Goal: Communication & Community: Answer question/provide support

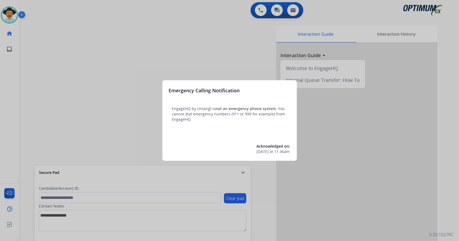
click at [85, 88] on div at bounding box center [229, 120] width 459 height 241
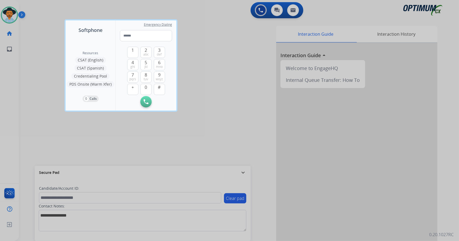
click at [42, 99] on div at bounding box center [229, 120] width 459 height 241
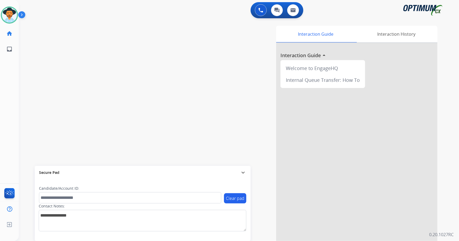
click at [140, 77] on div "swap_horiz Break voice bridge close_fullscreen Connect 3-Way Call merge_type Se…" at bounding box center [232, 131] width 427 height 224
click at [196, 131] on div "Interaction Guide Interaction History Interaction Guide arrow_drop_up Welcome t…" at bounding box center [304, 135] width 266 height 218
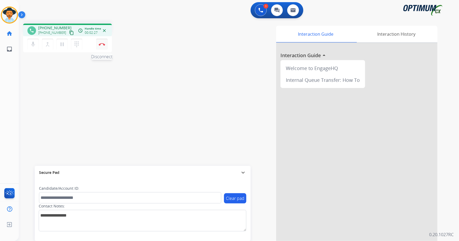
click at [104, 45] on img at bounding box center [102, 44] width 6 height 3
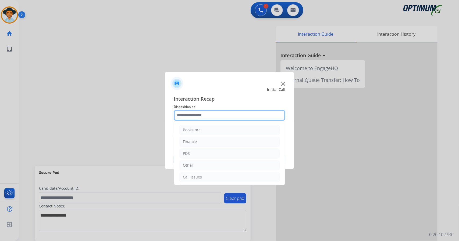
click at [220, 120] on input "text" at bounding box center [229, 115] width 111 height 11
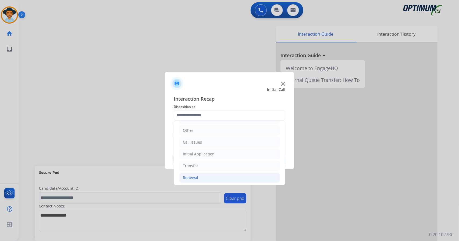
click at [216, 173] on li "Renewal" at bounding box center [229, 178] width 100 height 10
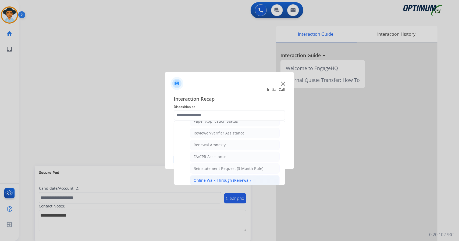
click at [223, 178] on div "Online Walk-Through (Renewal)" at bounding box center [221, 180] width 57 height 5
type input "**********"
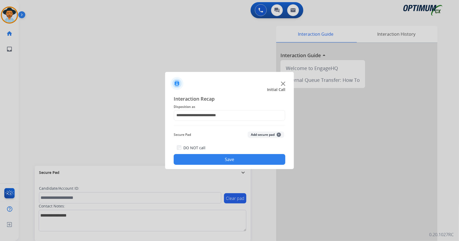
click at [223, 158] on button "Save" at bounding box center [229, 159] width 111 height 11
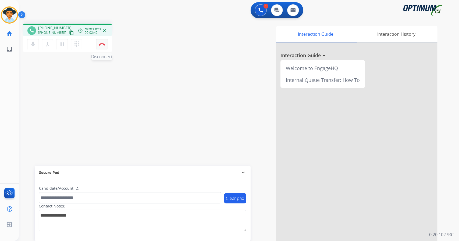
click at [102, 43] on img at bounding box center [102, 44] width 6 height 3
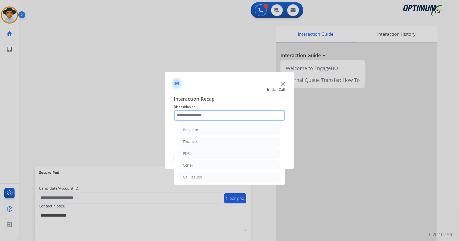
click at [189, 112] on input "text" at bounding box center [229, 115] width 111 height 11
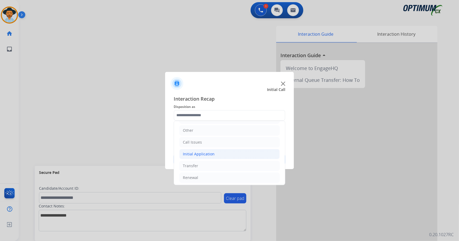
click at [205, 152] on div "Initial Application" at bounding box center [199, 154] width 32 height 5
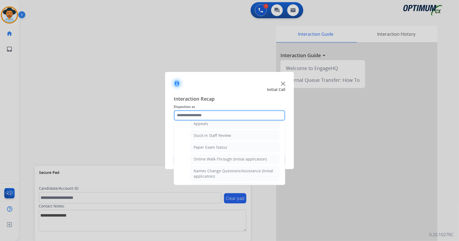
scroll to position [93, 0]
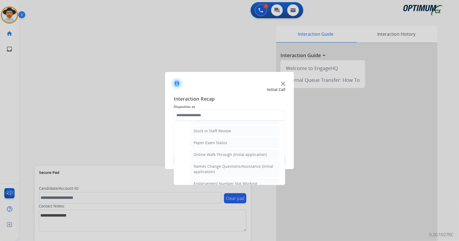
click at [205, 152] on div "Online Walk-Through (Initial application)" at bounding box center [229, 154] width 73 height 5
type input "**********"
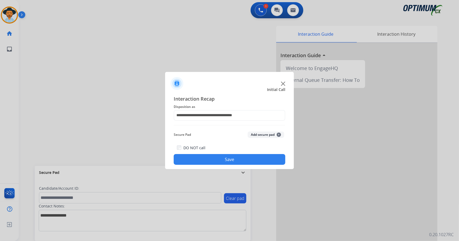
click at [209, 159] on button "Save" at bounding box center [229, 159] width 111 height 11
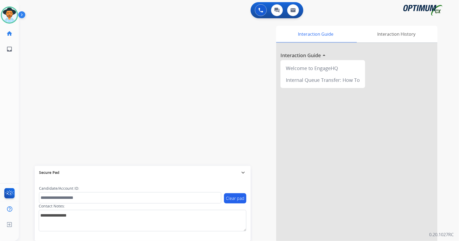
click at [263, 230] on div "Interaction Guide Interaction History Interaction Guide arrow_drop_up Welcome t…" at bounding box center [304, 135] width 266 height 218
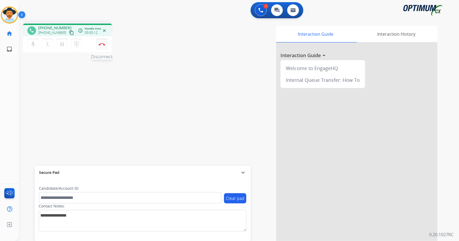
click at [106, 45] on button "Disconnect" at bounding box center [101, 44] width 11 height 11
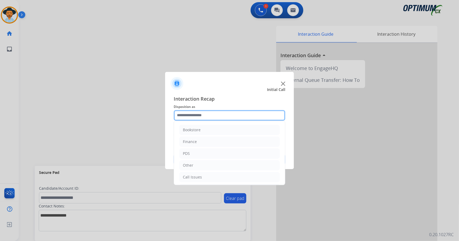
click at [217, 115] on input "text" at bounding box center [229, 115] width 111 height 11
click at [215, 126] on li "Bookstore" at bounding box center [229, 130] width 100 height 10
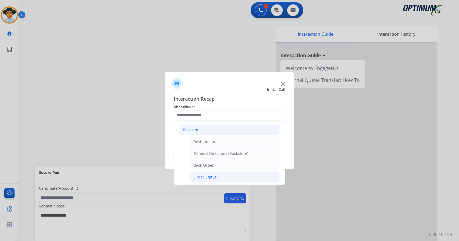
click at [210, 175] on div "Order Status" at bounding box center [204, 177] width 23 height 5
type input "**********"
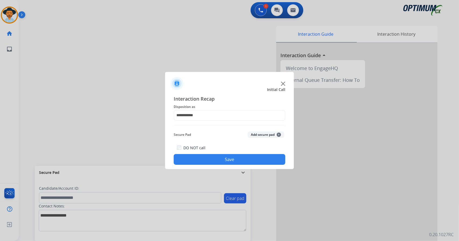
click at [209, 159] on button "Save" at bounding box center [229, 159] width 111 height 11
click at [101, 45] on div at bounding box center [229, 120] width 459 height 241
click at [215, 113] on input "text" at bounding box center [229, 115] width 111 height 11
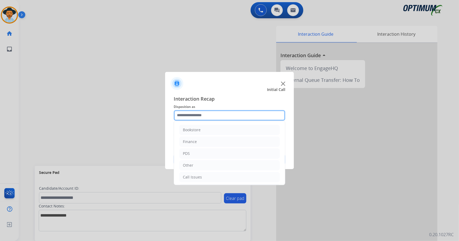
scroll to position [35, 0]
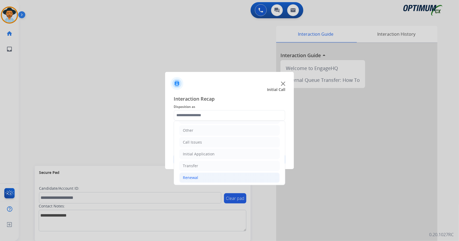
click at [191, 180] on li "Renewal" at bounding box center [229, 178] width 100 height 10
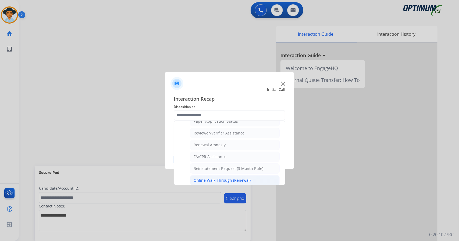
click at [213, 180] on li "Online Walk-Through (Renewal)" at bounding box center [234, 180] width 89 height 10
type input "**********"
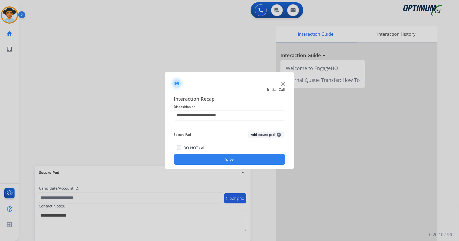
click at [218, 165] on div "DO NOT call Save" at bounding box center [229, 155] width 111 height 20
click at [215, 162] on button "Save" at bounding box center [229, 159] width 111 height 11
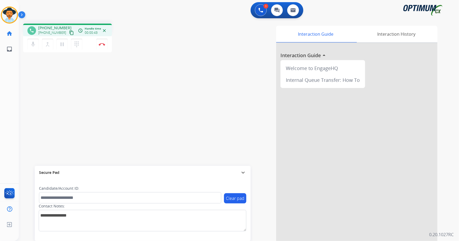
click at [0, 146] on div "[PERSON_NAME] Edit Avatar Agent: [PERSON_NAME] Profile: OCX Training home Home …" at bounding box center [9, 120] width 19 height 241
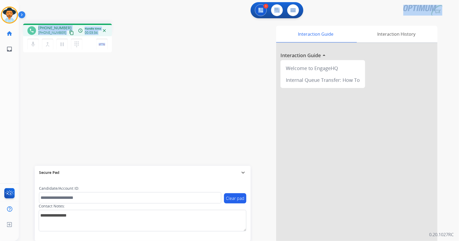
drag, startPoint x: 125, startPoint y: 46, endPoint x: 45, endPoint y: 12, distance: 87.5
click at [45, 12] on div "1 Voice Interactions 0 Chat Interactions 0 Email Interactions phone [PHONE_NUMB…" at bounding box center [239, 120] width 440 height 241
click at [45, 12] on div "1 Voice Interactions 0 Chat Interactions 0 Email Interactions" at bounding box center [235, 10] width 420 height 17
drag, startPoint x: 3, startPoint y: 2, endPoint x: 154, endPoint y: 43, distance: 156.5
click at [154, 43] on div "Outbound call Quit Outbound call Quit Schedule interaction + Add to my list Cus…" at bounding box center [229, 120] width 459 height 241
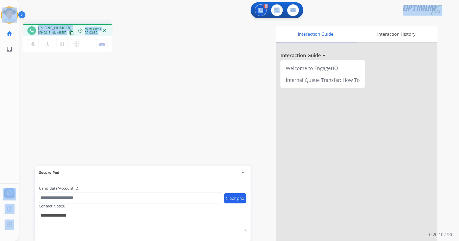
click at [154, 43] on div "phone [PHONE_NUMBER] [PHONE_NUMBER] content_copy access_time Call metrics Queue…" at bounding box center [96, 39] width 146 height 30
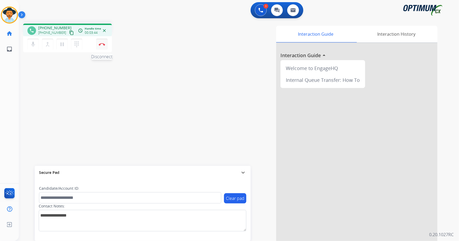
click at [100, 44] on img at bounding box center [102, 44] width 6 height 3
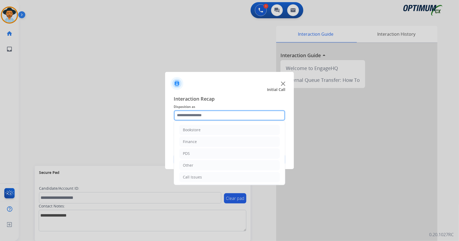
click at [204, 114] on input "text" at bounding box center [229, 115] width 111 height 11
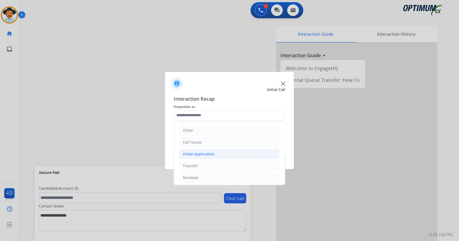
click at [202, 150] on li "Initial Application" at bounding box center [229, 154] width 100 height 10
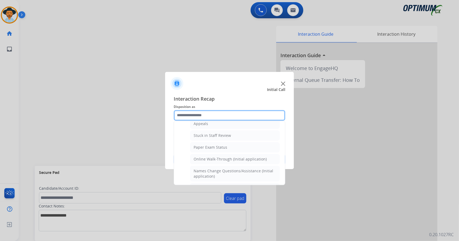
scroll to position [92, 0]
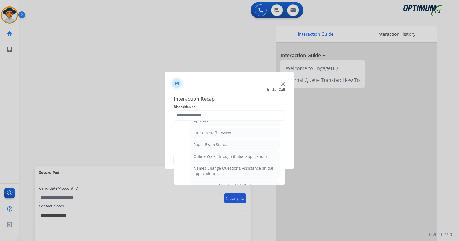
click at [202, 152] on li "Online Walk-Through (Initial application)" at bounding box center [234, 157] width 89 height 10
type input "**********"
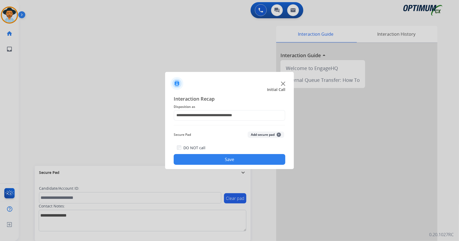
click at [207, 162] on button "Save" at bounding box center [229, 159] width 111 height 11
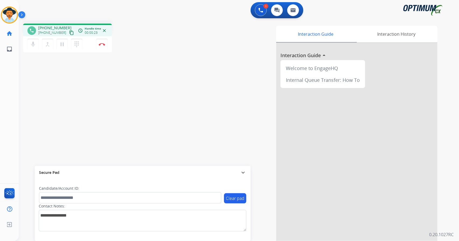
click at [267, 226] on div "Interaction Guide Interaction History Interaction Guide arrow_drop_up Welcome t…" at bounding box center [304, 135] width 266 height 218
click at [102, 49] on button "Disconnect" at bounding box center [101, 44] width 11 height 11
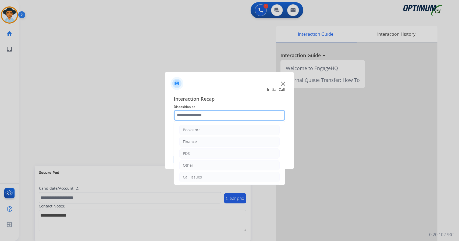
click at [200, 115] on input "text" at bounding box center [229, 115] width 111 height 11
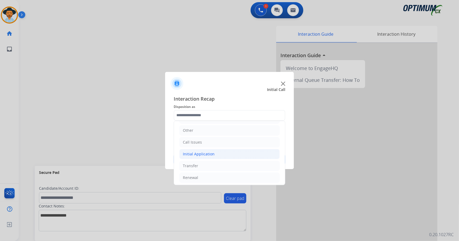
click at [205, 153] on div "Initial Application" at bounding box center [199, 154] width 32 height 5
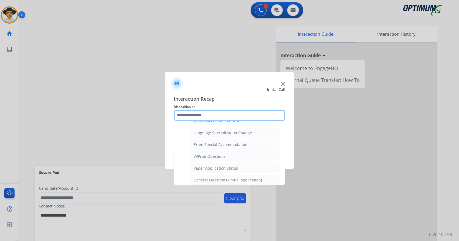
scroll to position [263, 0]
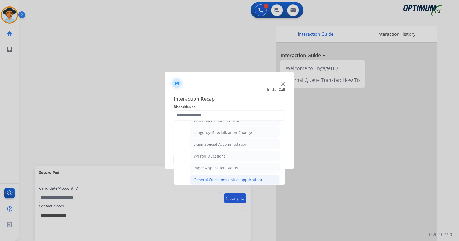
click at [213, 175] on li "General Questions (Initial application)" at bounding box center [234, 180] width 89 height 10
type input "**********"
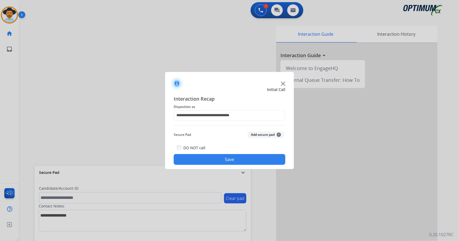
click at [243, 158] on button "Save" at bounding box center [229, 159] width 111 height 11
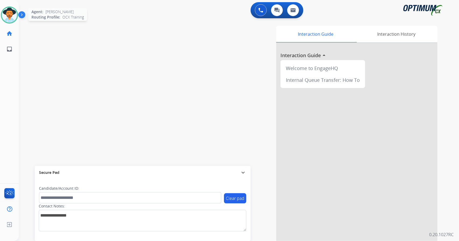
click at [4, 18] on img at bounding box center [9, 15] width 15 height 15
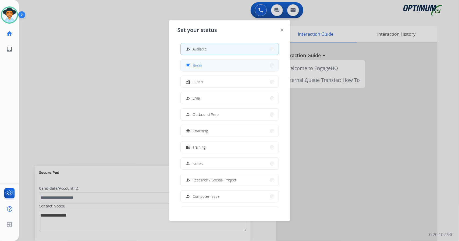
click at [237, 68] on button "free_breakfast Break" at bounding box center [230, 66] width 98 height 12
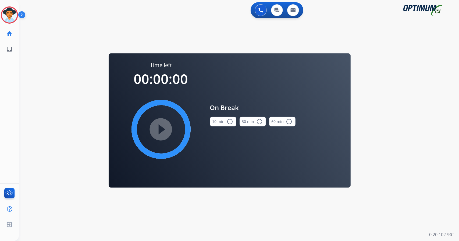
click at [424, 107] on div "0 Voice Interactions 0 Chat Interactions 0 Email Interactions swap_horiz Break …" at bounding box center [239, 120] width 440 height 241
click at [225, 120] on button "10 min radio_button_unchecked" at bounding box center [223, 122] width 26 height 10
click at [161, 130] on mat-icon "play_circle_filled" at bounding box center [161, 129] width 6 height 6
click at [15, 9] on circle at bounding box center [9, 15] width 16 height 16
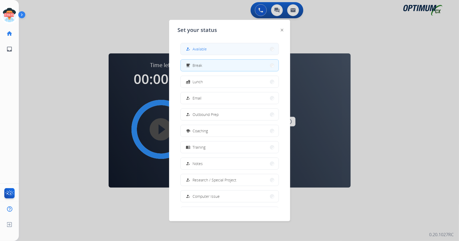
click at [187, 51] on div "how_to_reg" at bounding box center [189, 49] width 8 height 6
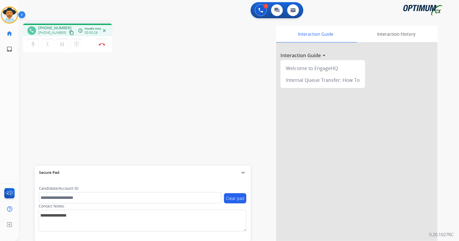
click at [203, 6] on div "1 Voice Interactions 0 Chat Interactions 0 Email Interactions" at bounding box center [235, 10] width 420 height 17
click at [100, 40] on button "Disconnect" at bounding box center [101, 44] width 11 height 11
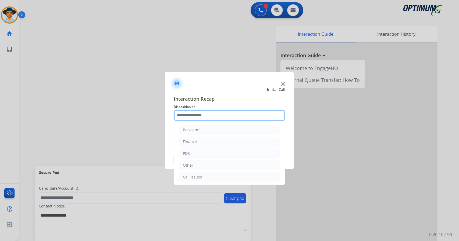
click at [216, 111] on input "text" at bounding box center [229, 115] width 111 height 11
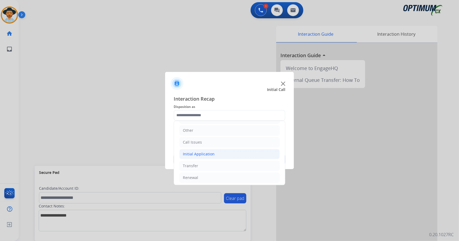
click at [217, 156] on li "Initial Application" at bounding box center [229, 154] width 100 height 10
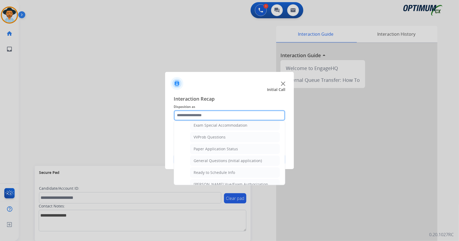
scroll to position [279, 0]
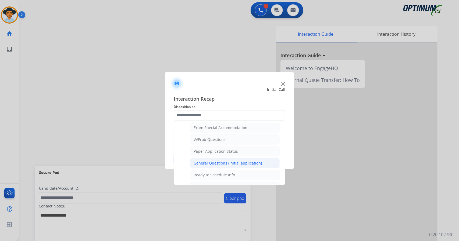
click at [217, 161] on div "General Questions (Initial application)" at bounding box center [227, 163] width 68 height 5
type input "**********"
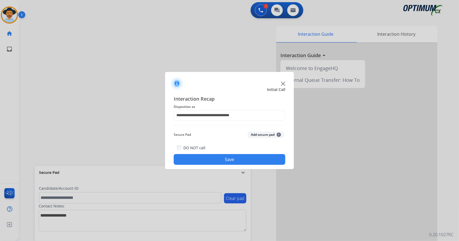
click at [217, 159] on button "Save" at bounding box center [229, 159] width 111 height 11
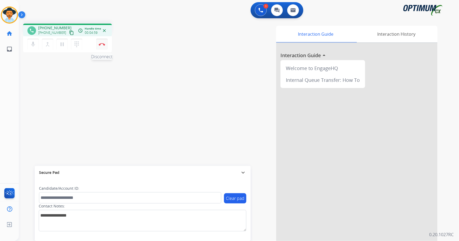
click at [102, 44] on img at bounding box center [102, 44] width 6 height 3
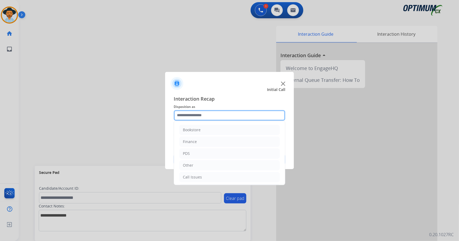
click at [210, 116] on input "text" at bounding box center [229, 115] width 111 height 11
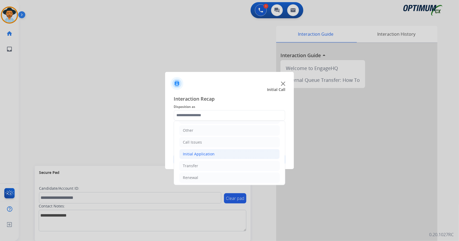
click at [210, 156] on li "Initial Application" at bounding box center [229, 154] width 100 height 10
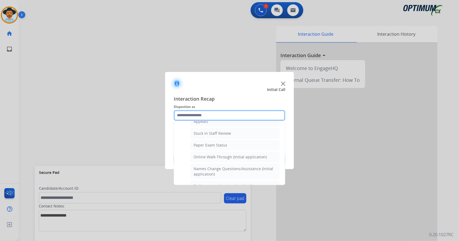
scroll to position [92, 0]
click at [210, 156] on div "Online Walk-Through (Initial application)" at bounding box center [229, 156] width 73 height 5
type input "**********"
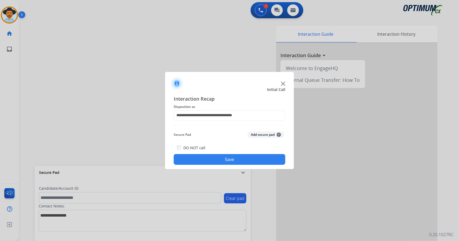
click at [214, 159] on button "Save" at bounding box center [229, 159] width 111 height 11
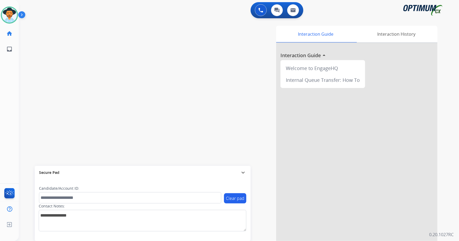
click at [96, 3] on div "0 Voice Interactions 0 Chat Interactions 0 Email Interactions" at bounding box center [235, 10] width 420 height 17
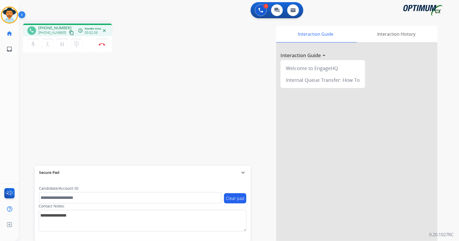
click at [154, 96] on div "phone [PHONE_NUMBER] [PHONE_NUMBER] content_copy access_time Call metrics Queue…" at bounding box center [232, 131] width 427 height 224
click at [106, 42] on button "Disconnect" at bounding box center [101, 44] width 11 height 11
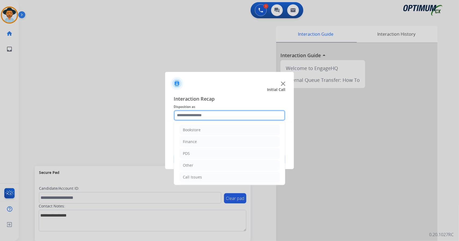
click at [211, 115] on input "text" at bounding box center [229, 115] width 111 height 11
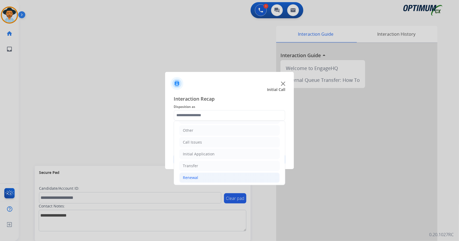
click at [200, 174] on li "Renewal" at bounding box center [229, 178] width 100 height 10
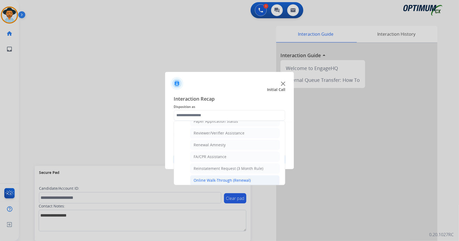
click at [207, 178] on div "Online Walk-Through (Renewal)" at bounding box center [221, 180] width 57 height 5
type input "**********"
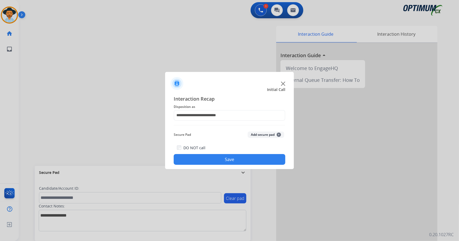
click at [204, 158] on button "Save" at bounding box center [229, 159] width 111 height 11
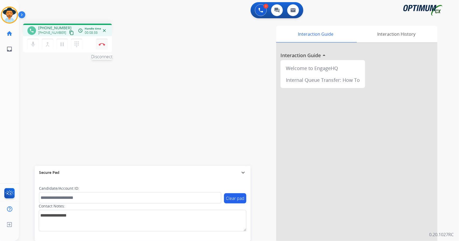
click at [105, 45] on img at bounding box center [102, 44] width 6 height 3
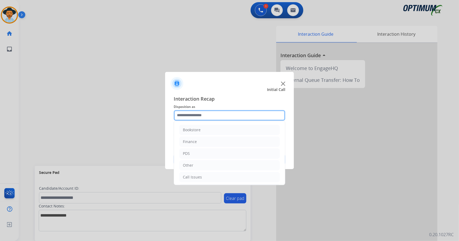
click at [232, 112] on input "text" at bounding box center [229, 115] width 111 height 11
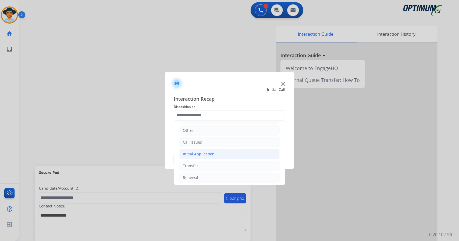
click at [228, 149] on li "Initial Application" at bounding box center [229, 154] width 100 height 10
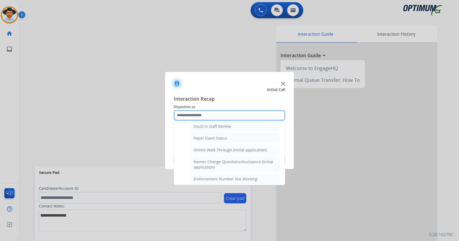
scroll to position [98, 0]
click at [228, 149] on div "Online Walk-Through (Initial application)" at bounding box center [229, 149] width 73 height 5
type input "**********"
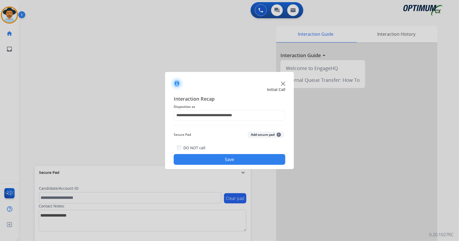
click at [232, 158] on button "Save" at bounding box center [229, 159] width 111 height 11
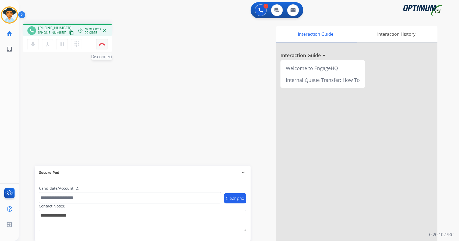
click at [98, 45] on button "Disconnect" at bounding box center [101, 44] width 11 height 11
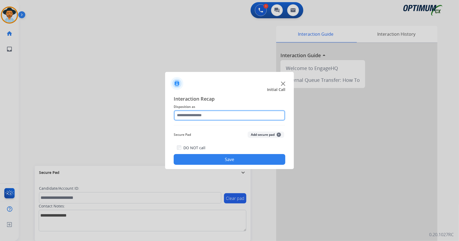
click at [220, 116] on input "text" at bounding box center [229, 115] width 111 height 11
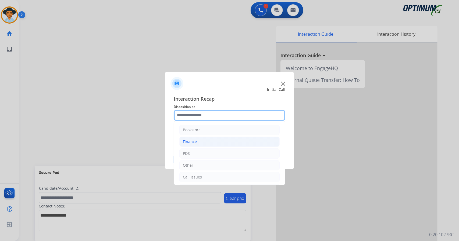
scroll to position [35, 0]
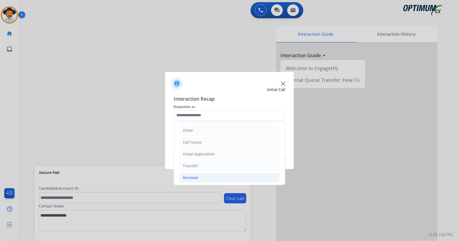
click at [210, 177] on li "Renewal" at bounding box center [229, 178] width 100 height 10
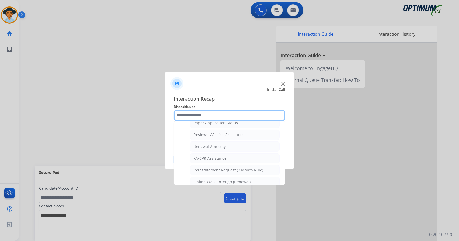
scroll to position [203, 0]
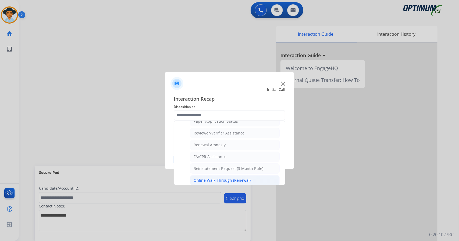
click at [227, 178] on div "Online Walk-Through (Renewal)" at bounding box center [221, 180] width 57 height 5
type input "**********"
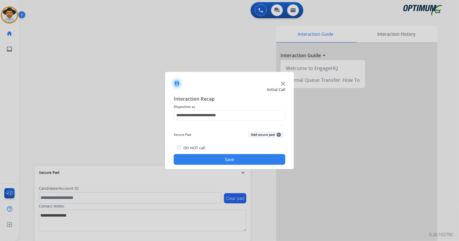
click at [226, 161] on button "Save" at bounding box center [229, 159] width 111 height 11
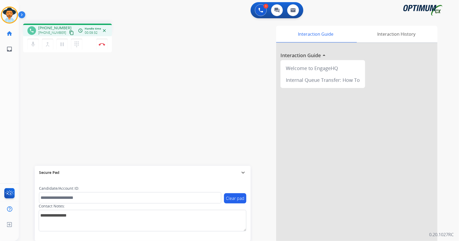
click at [84, 3] on div "1 Voice Interactions 0 Chat Interactions 0 Email Interactions" at bounding box center [235, 10] width 420 height 17
click at [104, 46] on button "Disconnect" at bounding box center [101, 44] width 11 height 11
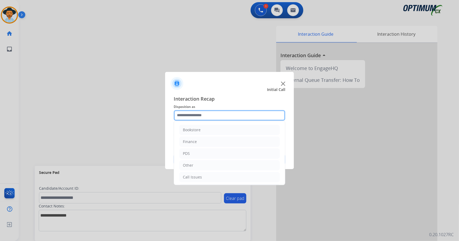
click at [205, 112] on input "text" at bounding box center [229, 115] width 111 height 11
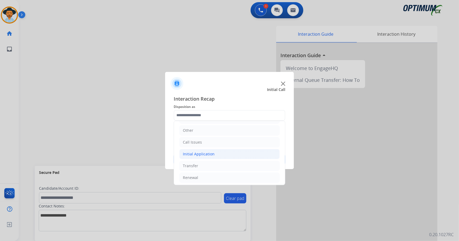
click at [211, 152] on div "Initial Application" at bounding box center [199, 154] width 32 height 5
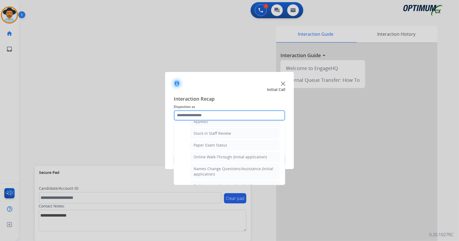
scroll to position [91, 0]
click at [211, 154] on div "Online Walk-Through (Initial application)" at bounding box center [229, 156] width 73 height 5
type input "**********"
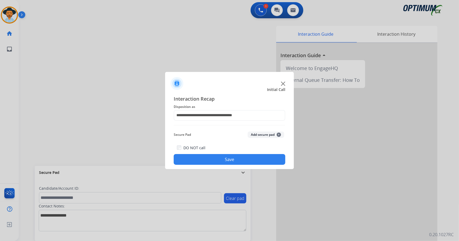
click at [213, 158] on button "Save" at bounding box center [229, 159] width 111 height 11
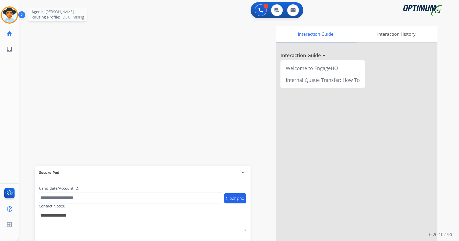
click at [12, 19] on img at bounding box center [9, 15] width 15 height 15
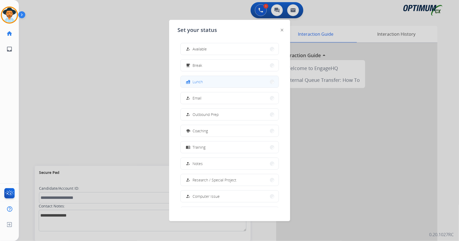
click at [212, 84] on button "fastfood Lunch" at bounding box center [230, 82] width 98 height 12
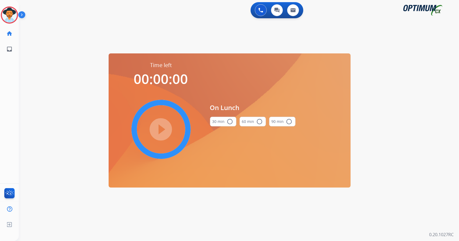
click at [425, 161] on div "0 Voice Interactions 0 Chat Interactions 0 Email Interactions swap_horiz Break …" at bounding box center [239, 120] width 440 height 241
click at [219, 117] on button "30 min radio_button_unchecked" at bounding box center [223, 122] width 26 height 10
click at [163, 130] on mat-icon "play_circle_filled" at bounding box center [161, 129] width 6 height 6
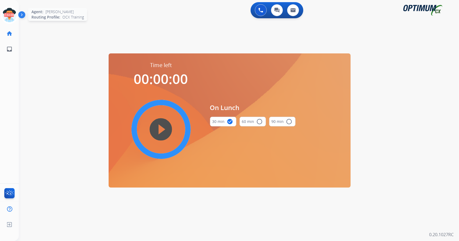
click at [8, 15] on icon at bounding box center [9, 14] width 17 height 17
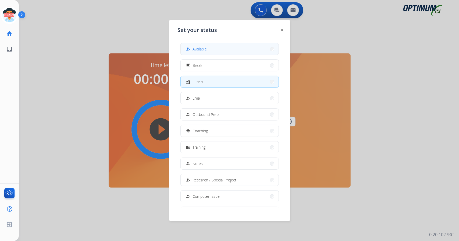
click at [193, 52] on div "how_to_reg Available" at bounding box center [196, 49] width 22 height 6
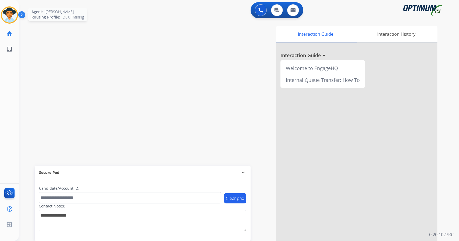
click at [6, 15] on img at bounding box center [9, 15] width 15 height 15
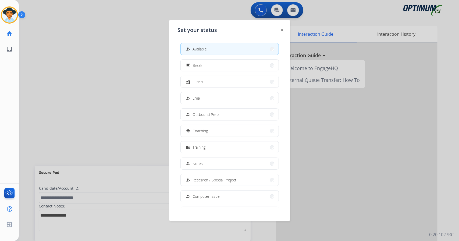
click at [79, 64] on div at bounding box center [229, 120] width 459 height 241
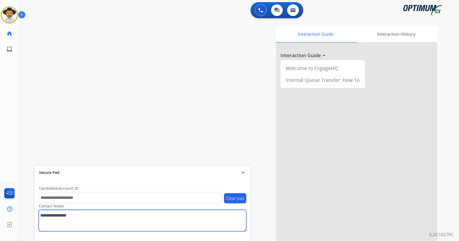
click at [131, 229] on textarea at bounding box center [142, 220] width 207 height 21
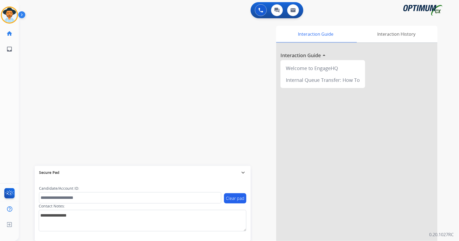
click at [119, 116] on div "swap_horiz Break voice bridge close_fullscreen Connect 3-Way Call merge_type Se…" at bounding box center [232, 131] width 427 height 224
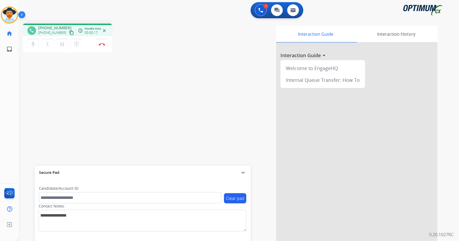
click at [261, 225] on div "Interaction Guide Interaction History Interaction Guide arrow_drop_up Welcome t…" at bounding box center [304, 135] width 266 height 218
click at [101, 45] on img at bounding box center [102, 44] width 6 height 3
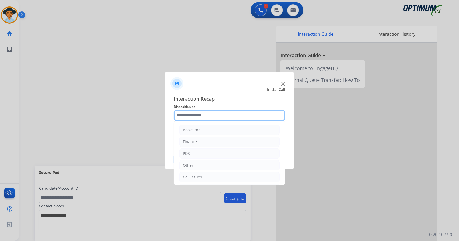
click at [205, 120] on input "text" at bounding box center [229, 115] width 111 height 11
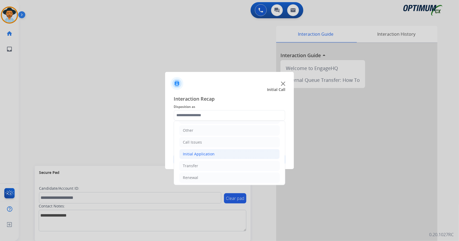
click at [205, 152] on div "Initial Application" at bounding box center [199, 154] width 32 height 5
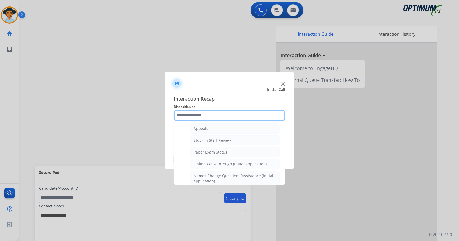
scroll to position [85, 0]
click at [205, 151] on div "Paper Exam Status" at bounding box center [210, 150] width 34 height 5
type input "**********"
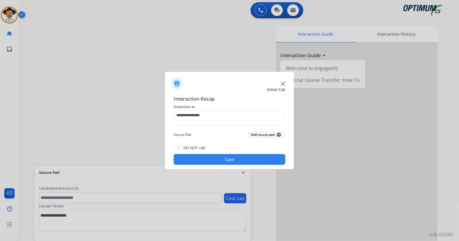
click at [209, 159] on button "Save" at bounding box center [229, 159] width 111 height 11
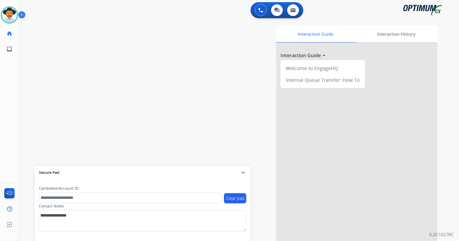
click at [106, 7] on div "0 Voice Interactions 0 Chat Interactions 0 Email Interactions" at bounding box center [235, 10] width 420 height 17
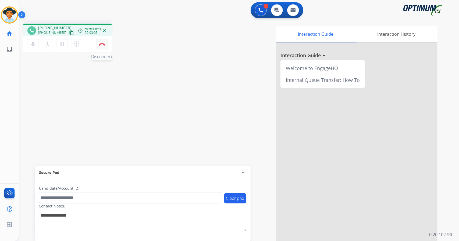
click at [102, 46] on button "Disconnect" at bounding box center [101, 44] width 11 height 11
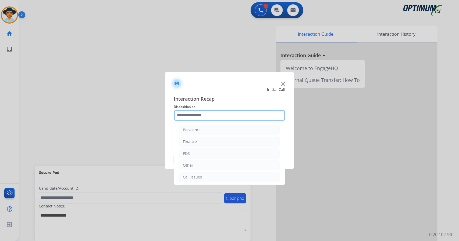
click at [208, 119] on input "text" at bounding box center [229, 115] width 111 height 11
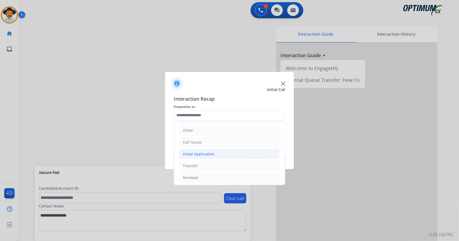
click at [209, 152] on div "Initial Application" at bounding box center [199, 154] width 32 height 5
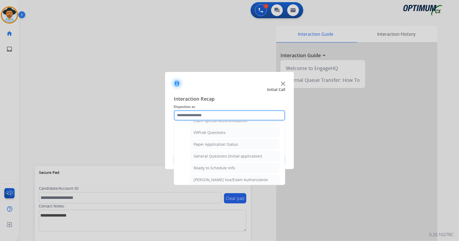
scroll to position [289, 0]
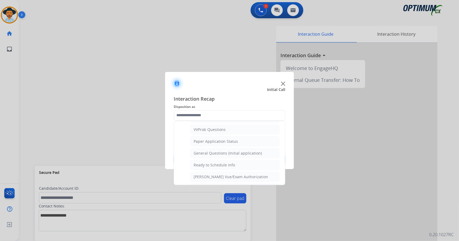
click at [209, 151] on li "General Questions (Initial application)" at bounding box center [234, 153] width 89 height 10
type input "**********"
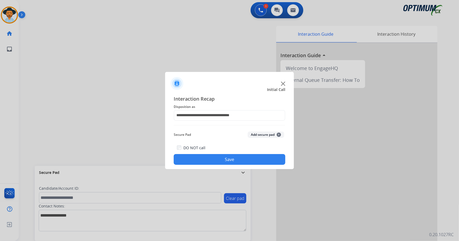
click at [210, 163] on button "Save" at bounding box center [229, 159] width 111 height 11
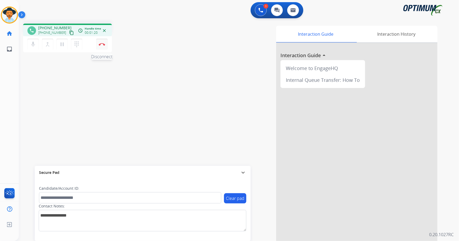
click at [106, 45] on button "Disconnect" at bounding box center [101, 44] width 11 height 11
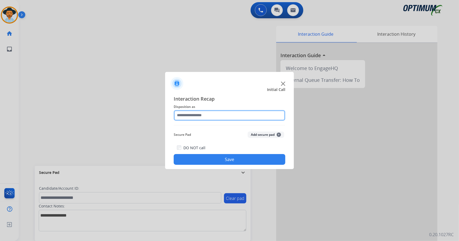
click at [197, 118] on input "text" at bounding box center [229, 115] width 111 height 11
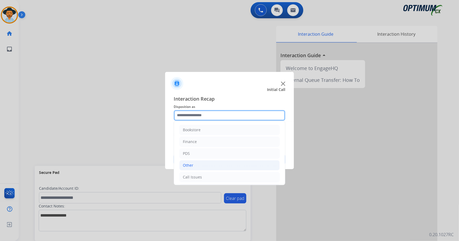
scroll to position [35, 0]
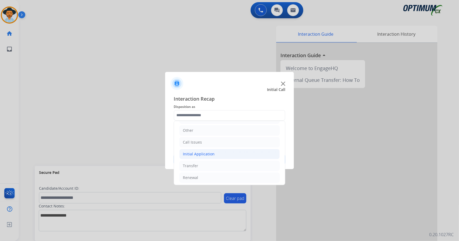
click at [208, 152] on div "Initial Application" at bounding box center [199, 154] width 32 height 5
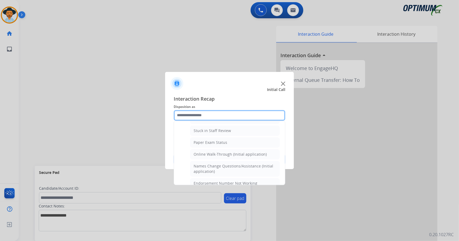
scroll to position [94, 0]
click at [208, 152] on div "Online Walk-Through (Initial application)" at bounding box center [229, 154] width 73 height 5
type input "**********"
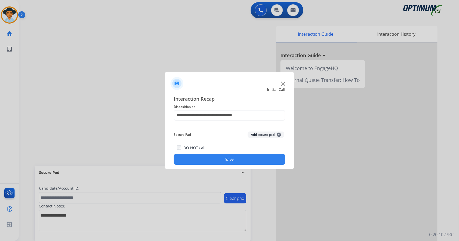
click at [216, 160] on button "Save" at bounding box center [229, 159] width 111 height 11
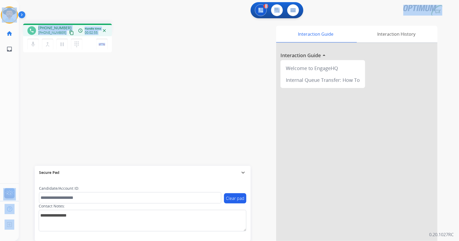
drag, startPoint x: 124, startPoint y: 47, endPoint x: 0, endPoint y: 21, distance: 126.4
click at [0, 21] on div "Outbound call Quit Outbound call Quit Schedule interaction + Add to my list Cus…" at bounding box center [229, 120] width 459 height 241
click at [64, 6] on div "1 Voice Interactions 0 Chat Interactions 0 Email Interactions" at bounding box center [235, 10] width 420 height 17
drag, startPoint x: 0, startPoint y: 1, endPoint x: 52, endPoint y: 95, distance: 106.6
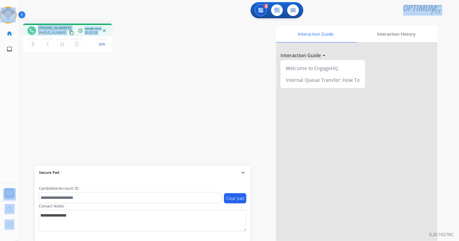
click at [52, 95] on div "Outbound call Quit Outbound call Quit Schedule interaction + Add to my list Cus…" at bounding box center [229, 120] width 459 height 241
click at [91, 86] on div "phone [PHONE_NUMBER] [PHONE_NUMBER] content_copy access_time Call metrics Queue…" at bounding box center [232, 131] width 427 height 224
drag, startPoint x: 1, startPoint y: 1, endPoint x: 49, endPoint y: 94, distance: 105.2
click at [49, 94] on div "Outbound call Quit Outbound call Quit Schedule interaction + Add to my list Cus…" at bounding box center [229, 120] width 459 height 241
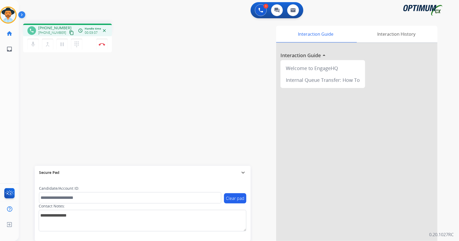
click at [129, 45] on div "phone [PHONE_NUMBER] [PHONE_NUMBER] content_copy access_time Call metrics Queue…" at bounding box center [96, 39] width 146 height 30
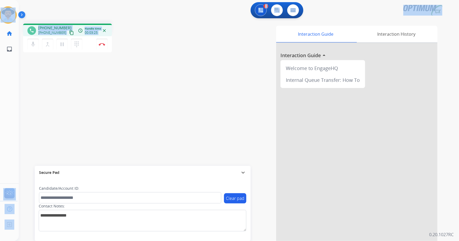
drag, startPoint x: 2, startPoint y: 1, endPoint x: 81, endPoint y: 58, distance: 97.7
click at [81, 58] on div "Outbound call Quit Outbound call Quit Schedule interaction + Add to my list Cus…" at bounding box center [229, 120] width 459 height 241
click at [124, 62] on div "phone [PHONE_NUMBER] [PHONE_NUMBER] content_copy access_time Call metrics Queue…" at bounding box center [232, 131] width 427 height 224
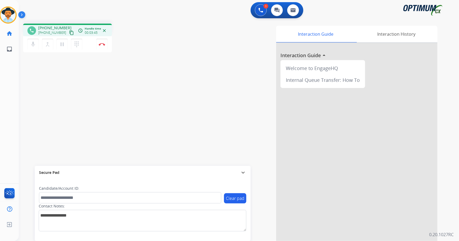
click at [120, 44] on div "phone [PHONE_NUMBER] [PHONE_NUMBER] content_copy access_time Call metrics Queue…" at bounding box center [96, 39] width 146 height 30
click at [138, 51] on div "phone [PHONE_NUMBER] [PHONE_NUMBER] content_copy access_time Call metrics Queue…" at bounding box center [96, 39] width 146 height 30
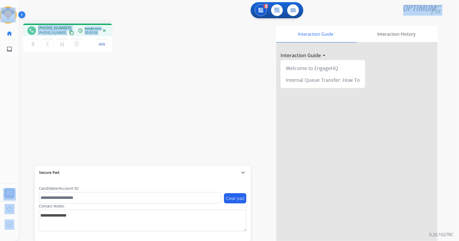
drag, startPoint x: 1, startPoint y: 0, endPoint x: 137, endPoint y: 24, distance: 137.4
click at [137, 24] on div "Outbound call Quit Outbound call Quit Schedule interaction + Add to my list Cus…" at bounding box center [229, 120] width 459 height 241
click at [137, 24] on div "phone [PHONE_NUMBER] [PHONE_NUMBER] content_copy access_time Call metrics Queue…" at bounding box center [96, 39] width 146 height 30
drag, startPoint x: 2, startPoint y: 2, endPoint x: 157, endPoint y: 14, distance: 155.7
click at [157, 14] on div "Outbound call Quit Outbound call Quit Schedule interaction + Add to my list Cus…" at bounding box center [229, 120] width 459 height 241
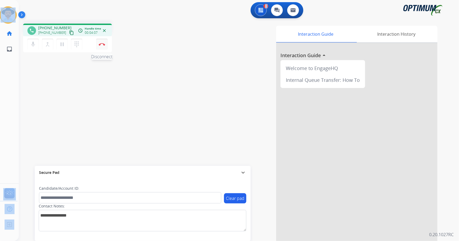
click at [103, 45] on img at bounding box center [102, 44] width 6 height 3
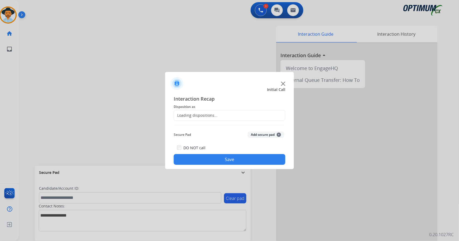
click at [218, 111] on div "Loading dispositions..." at bounding box center [229, 115] width 111 height 11
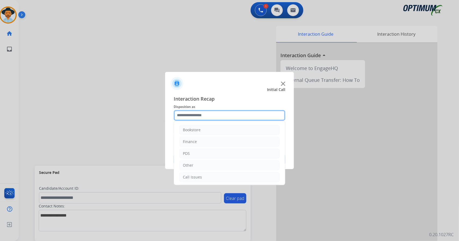
click at [219, 114] on input "text" at bounding box center [229, 115] width 111 height 11
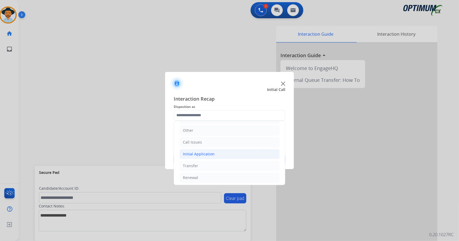
click at [223, 154] on li "Initial Application" at bounding box center [229, 154] width 100 height 10
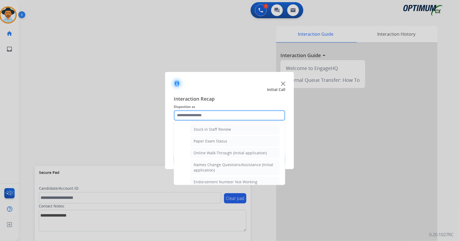
scroll to position [96, 0]
click at [223, 154] on li "Online Walk-Through (Initial application)" at bounding box center [234, 152] width 89 height 10
type input "**********"
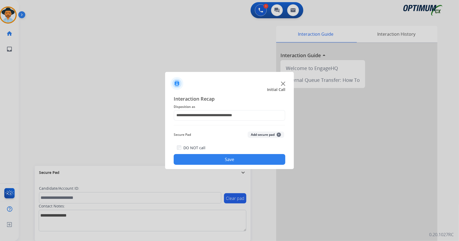
click at [227, 160] on button "Save" at bounding box center [229, 159] width 111 height 11
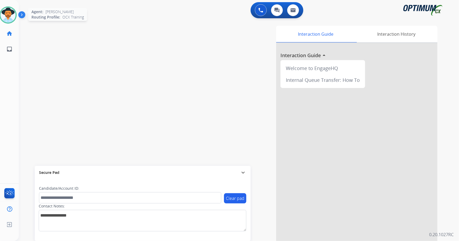
click at [12, 12] on img at bounding box center [8, 15] width 15 height 15
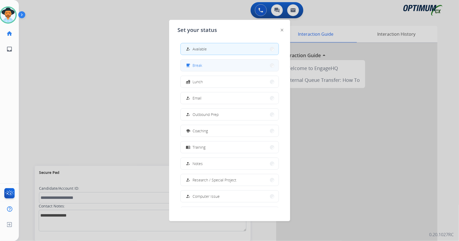
click at [207, 64] on button "free_breakfast Break" at bounding box center [230, 66] width 98 height 12
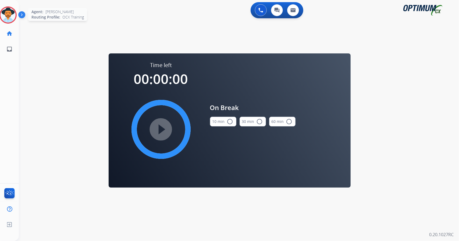
click at [4, 15] on img at bounding box center [8, 15] width 15 height 15
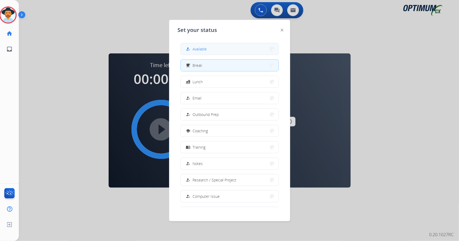
click at [212, 45] on button "how_to_reg Available" at bounding box center [230, 49] width 98 height 12
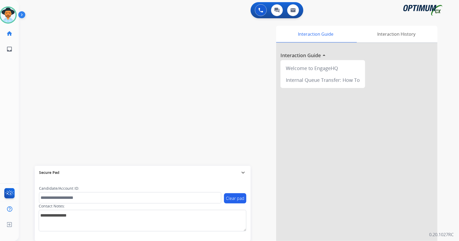
click at [47, 55] on div "swap_horiz Break voice bridge close_fullscreen Connect 3-Way Call merge_type Se…" at bounding box center [232, 131] width 427 height 224
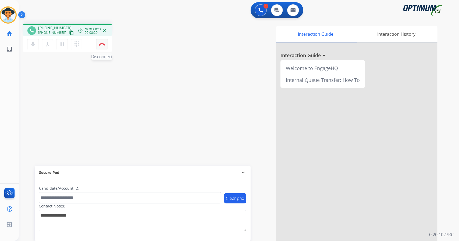
click at [107, 40] on button "Disconnect" at bounding box center [101, 44] width 11 height 11
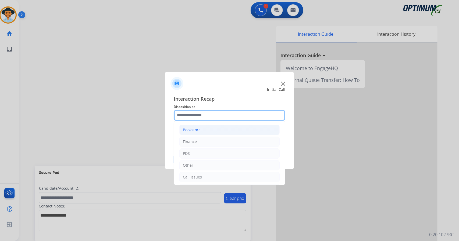
drag, startPoint x: 206, startPoint y: 111, endPoint x: 201, endPoint y: 128, distance: 17.7
click at [201, 121] on div "Bookstore Finance PDS Other Call Issues Initial Application Transfer Renewal" at bounding box center [229, 115] width 111 height 11
click at [201, 128] on li "Bookstore" at bounding box center [229, 130] width 100 height 10
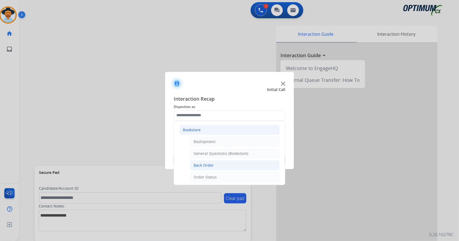
click at [210, 163] on div "Back Order" at bounding box center [203, 165] width 20 height 5
type input "**********"
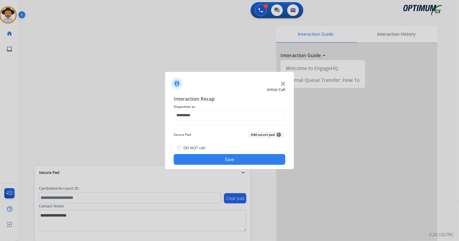
click at [207, 159] on button "Save" at bounding box center [229, 159] width 111 height 11
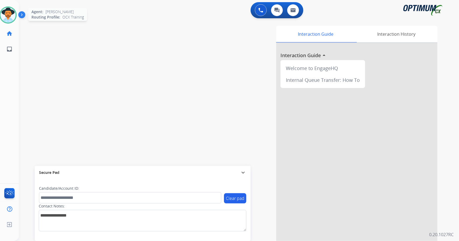
click at [7, 14] on img at bounding box center [8, 15] width 15 height 15
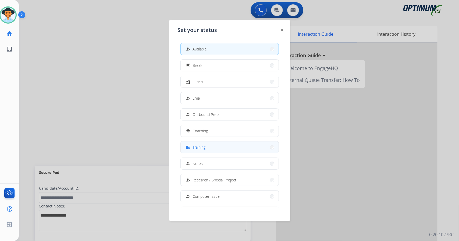
click at [223, 143] on button "menu_book Training" at bounding box center [230, 148] width 98 height 12
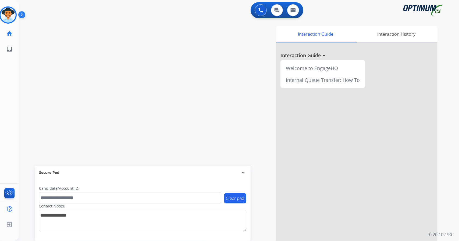
click at [458, 95] on div "0 Voice Interactions 0 Chat Interactions 0 Email Interactions swap_horiz Break …" at bounding box center [239, 120] width 440 height 241
click at [9, 16] on img at bounding box center [8, 15] width 15 height 15
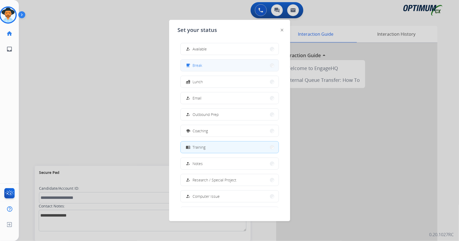
click at [225, 66] on button "free_breakfast Break" at bounding box center [230, 66] width 98 height 12
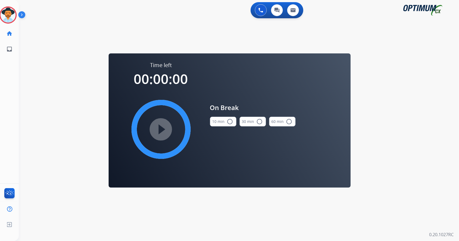
click at [404, 120] on div "0 Voice Interactions 0 Chat Interactions 0 Email Interactions swap_horiz Break …" at bounding box center [239, 120] width 440 height 241
click at [215, 122] on button "10 min radio_button_unchecked" at bounding box center [223, 122] width 26 height 10
click at [158, 131] on mat-icon "play_circle_filled" at bounding box center [161, 129] width 6 height 6
click at [15, 14] on icon at bounding box center [7, 14] width 17 height 17
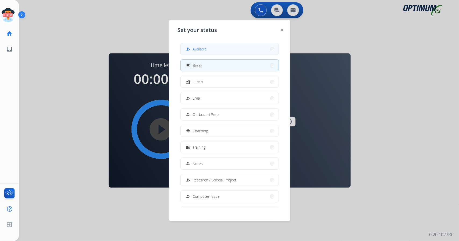
click at [181, 49] on div "how_to_reg Available" at bounding box center [229, 49] width 98 height 12
click at [189, 46] on div "how_to_reg" at bounding box center [189, 49] width 8 height 6
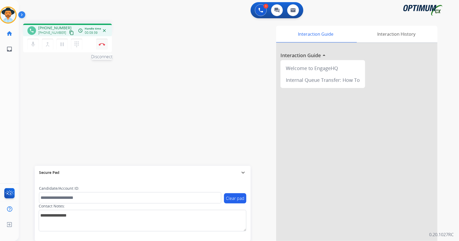
click at [103, 46] on button "Disconnect" at bounding box center [101, 44] width 11 height 11
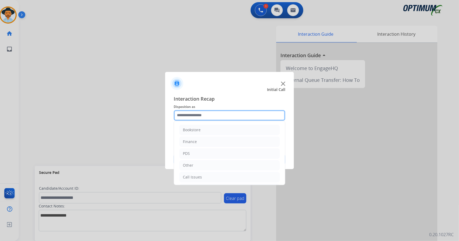
click at [227, 113] on input "text" at bounding box center [229, 115] width 111 height 11
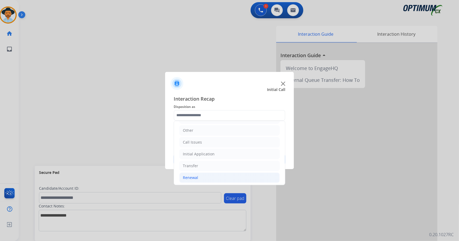
click at [206, 178] on li "Renewal" at bounding box center [229, 178] width 100 height 10
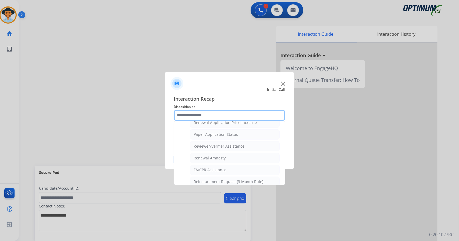
scroll to position [203, 0]
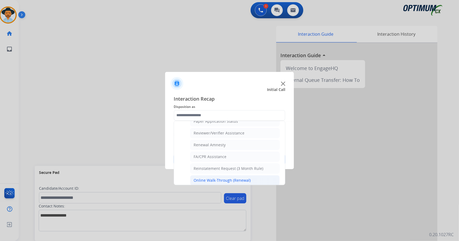
click at [219, 178] on div "Online Walk-Through (Renewal)" at bounding box center [221, 180] width 57 height 5
type input "**********"
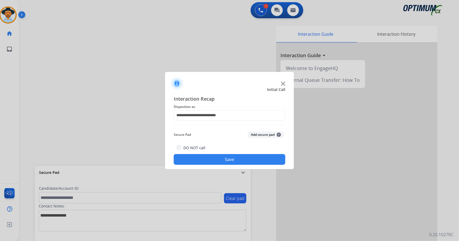
click at [234, 159] on button "Save" at bounding box center [229, 159] width 111 height 11
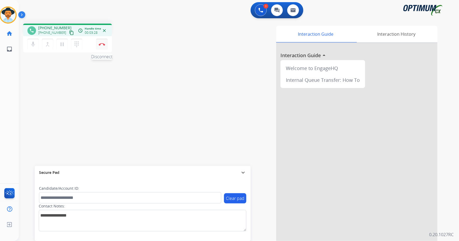
click at [100, 44] on img at bounding box center [102, 44] width 6 height 3
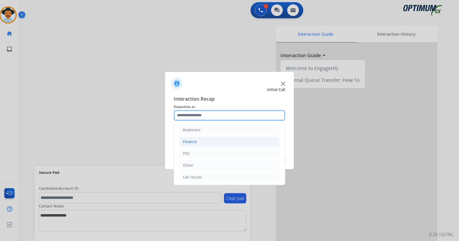
drag, startPoint x: 203, startPoint y: 115, endPoint x: 213, endPoint y: 142, distance: 28.8
click at [213, 121] on div "Bookstore Finance PDS Other Call Issues Initial Application Transfer Renewal" at bounding box center [229, 115] width 111 height 11
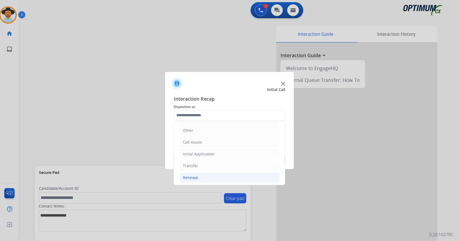
click at [213, 175] on li "Renewal" at bounding box center [229, 178] width 100 height 10
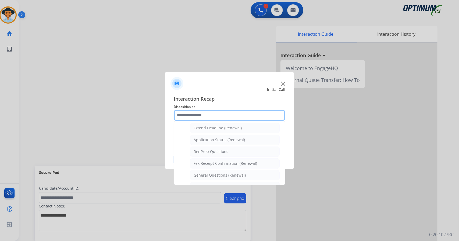
scroll to position [113, 0]
click at [213, 175] on div "General Questions (Renewal)" at bounding box center [219, 175] width 52 height 5
type input "**********"
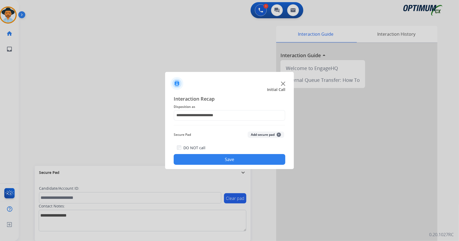
click at [208, 157] on button "Save" at bounding box center [229, 159] width 111 height 11
